Goal: Entertainment & Leisure: Consume media (video, audio)

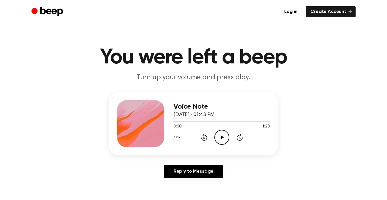
click at [226, 140] on icon "Play Audio" at bounding box center [221, 137] width 15 height 15
click at [227, 141] on circle at bounding box center [222, 137] width 14 height 14
click at [342, 82] on header "You were left a beep Turn up your volume and press play." at bounding box center [193, 65] width 373 height 36
click at [343, 83] on main "You were left a beep Turn up your volume and press play. Voice Note [DATE] · 01…" at bounding box center [193, 181] width 387 height 362
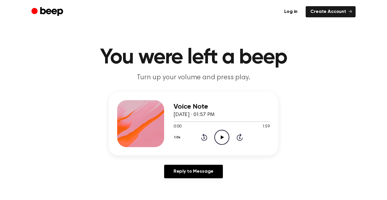
click at [343, 83] on main "You were left a beep Turn up your volume and press play. Voice Note [DATE] · 01…" at bounding box center [193, 181] width 387 height 362
click at [216, 136] on icon "Play Audio" at bounding box center [221, 137] width 15 height 15
click at [222, 135] on icon "Pause Audio" at bounding box center [221, 137] width 15 height 15
